Goal: Information Seeking & Learning: Get advice/opinions

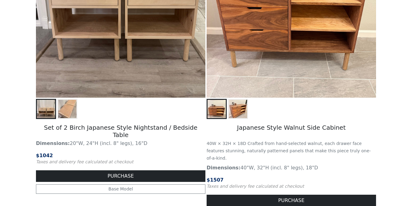
scroll to position [848, 0]
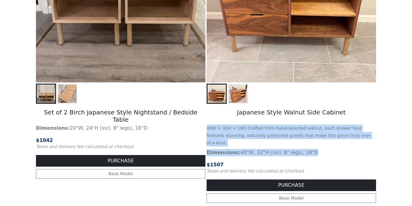
drag, startPoint x: 208, startPoint y: 129, endPoint x: 316, endPoint y: 144, distance: 109.3
click at [316, 144] on div "Japanese Style Walnut Side Cabinet 40W × 32H × 18D Crafted from hand-selected w…" at bounding box center [291, 38] width 171 height 337
copy div "40W × 32H × 18D Crafted from hand-selected walnut, each drawer face features st…"
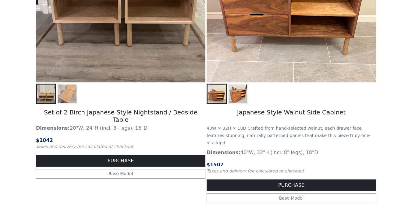
click at [258, 112] on h5 "Japanese Style Walnut Side Cabinet" at bounding box center [291, 113] width 169 height 18
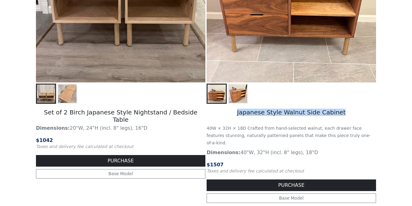
drag, startPoint x: 240, startPoint y: 114, endPoint x: 363, endPoint y: 114, distance: 122.5
click at [363, 114] on h5 "Japanese Style Walnut Side Cabinet" at bounding box center [291, 113] width 169 height 18
copy h5 "Japanese Style Walnut Side Cabinet"
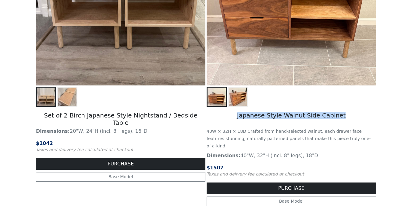
scroll to position [863, 0]
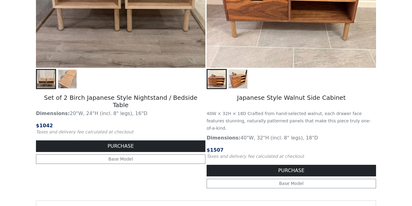
click at [226, 119] on small "40W × 32H × 18D Crafted from hand-selected walnut, each drawer face features st…" at bounding box center [289, 121] width 164 height 20
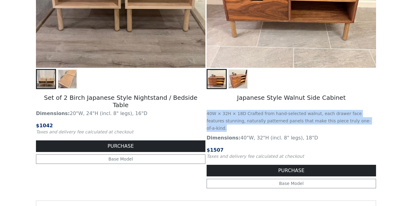
drag, startPoint x: 207, startPoint y: 114, endPoint x: 381, endPoint y: 124, distance: 174.0
copy small "40W × 32H × 18D Crafted from hand-selected walnut, each drawer face features st…"
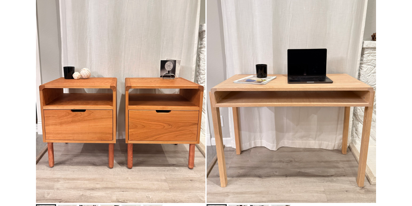
scroll to position [0, 0]
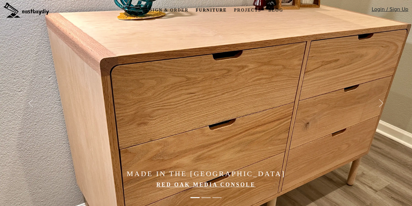
click at [204, 9] on link "Furniture" at bounding box center [211, 10] width 36 height 11
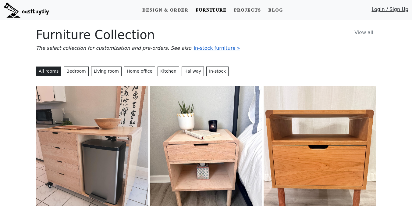
click at [199, 49] on span "in-stock furniture »" at bounding box center [217, 48] width 46 height 6
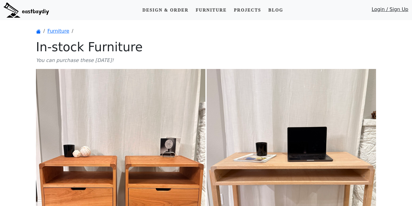
click at [122, 30] on ol "Furniture" at bounding box center [206, 30] width 340 height 7
click at [211, 10] on link "Furniture" at bounding box center [211, 10] width 36 height 11
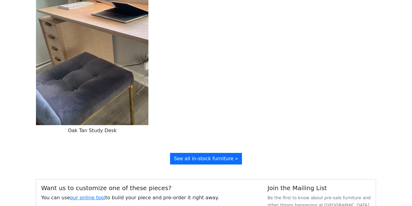
scroll to position [1359, 0]
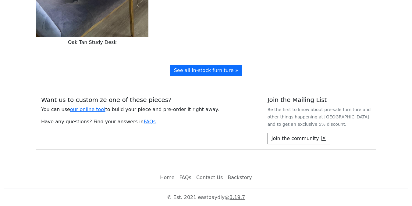
click at [186, 177] on link "FAQs" at bounding box center [185, 177] width 17 height 12
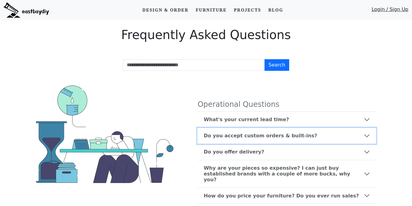
click at [224, 134] on b "Do you accept custom orders & built-ins?" at bounding box center [260, 136] width 113 height 6
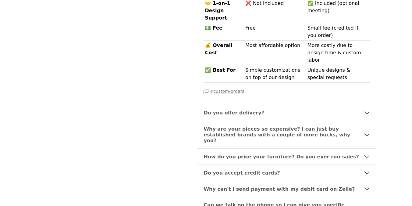
scroll to position [321, 0]
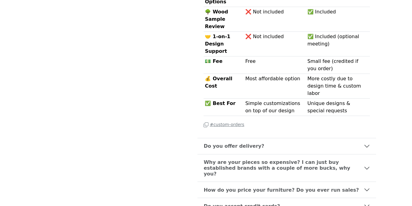
click at [219, 122] on small "# custom-orders" at bounding box center [224, 124] width 41 height 5
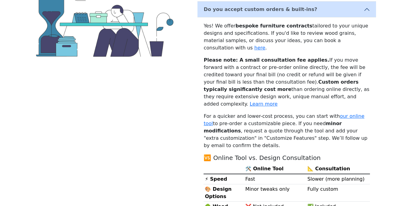
scroll to position [128, 0]
